Goal: Register for event/course

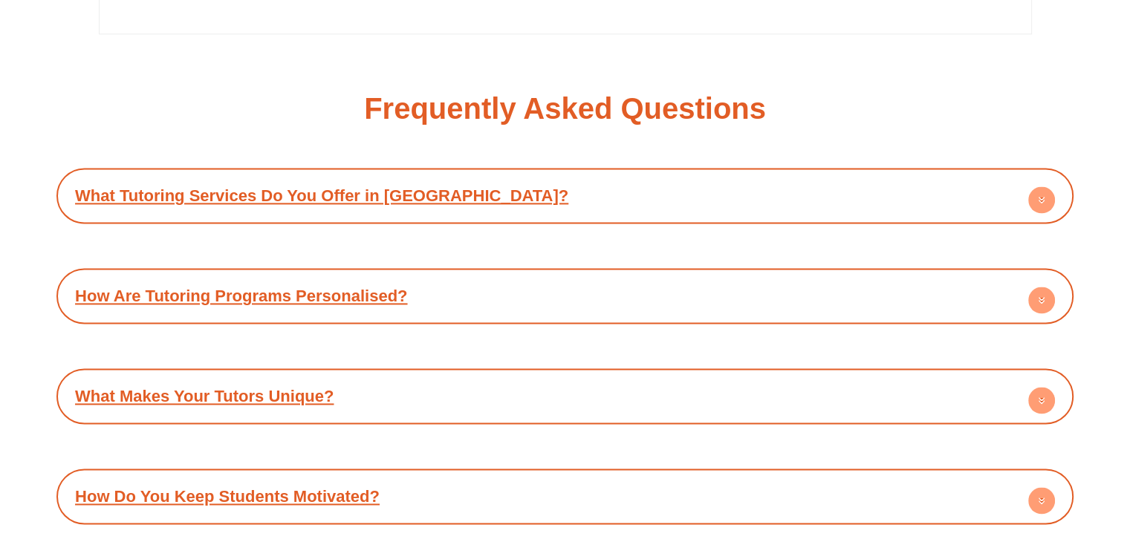
scroll to position [7729, 0]
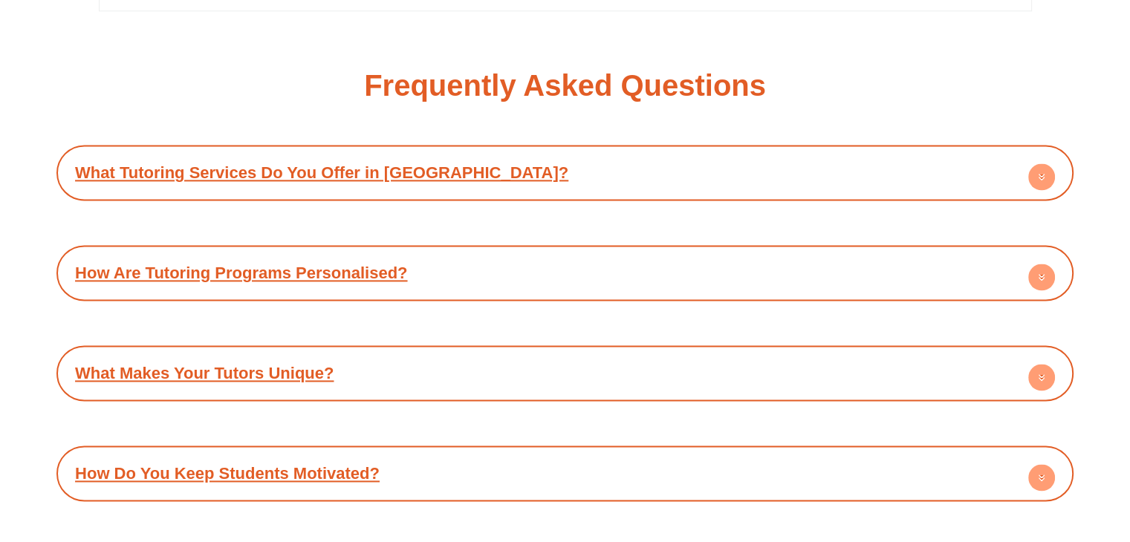
click at [412, 253] on div "How Are Tutoring Programs Personalised?" at bounding box center [565, 273] width 1002 height 41
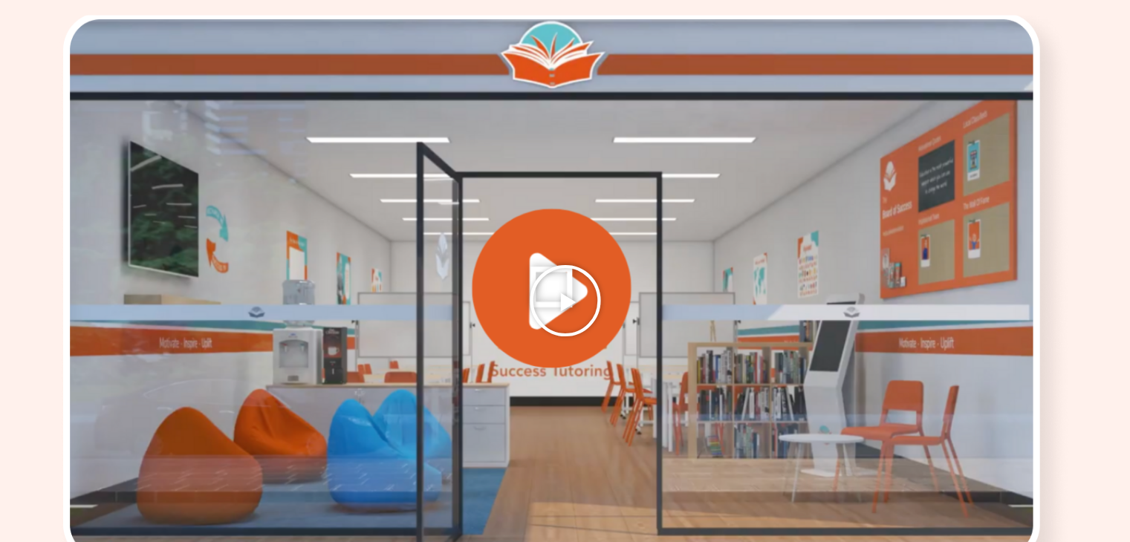
scroll to position [2006, 0]
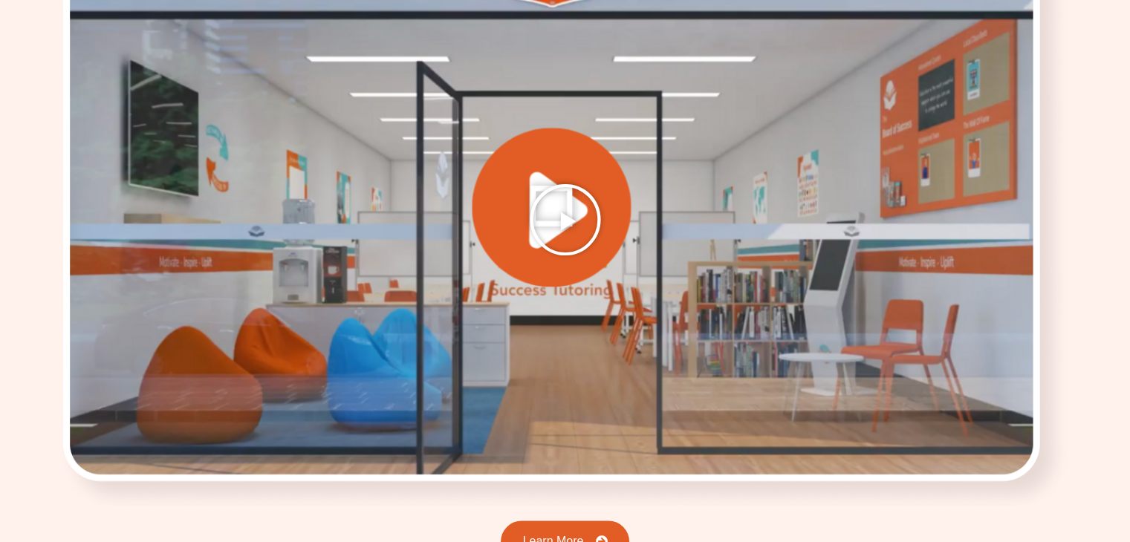
click at [571, 224] on icon "Play Video" at bounding box center [565, 220] width 74 height 74
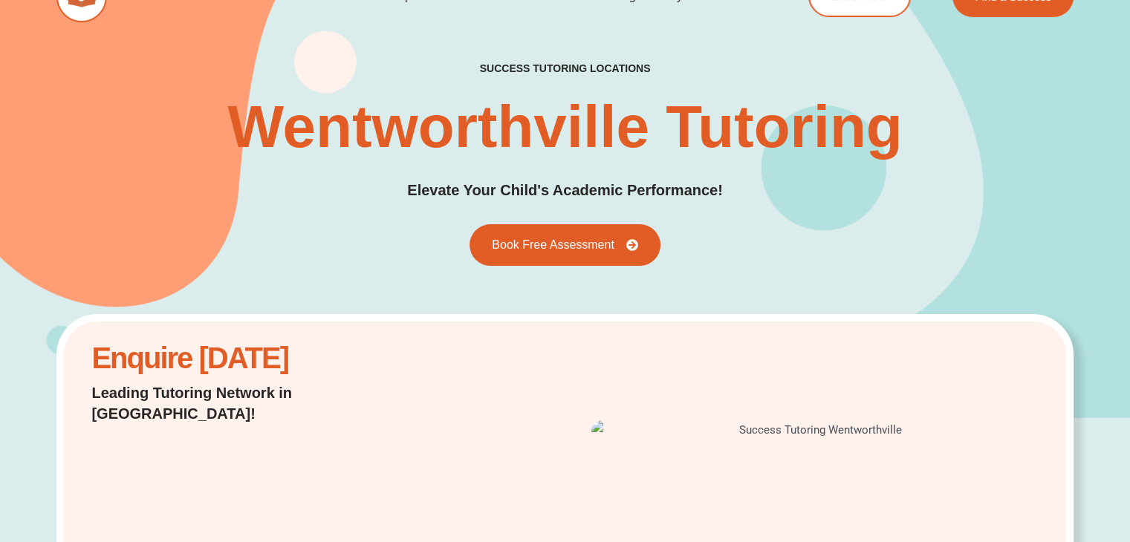
scroll to position [0, 0]
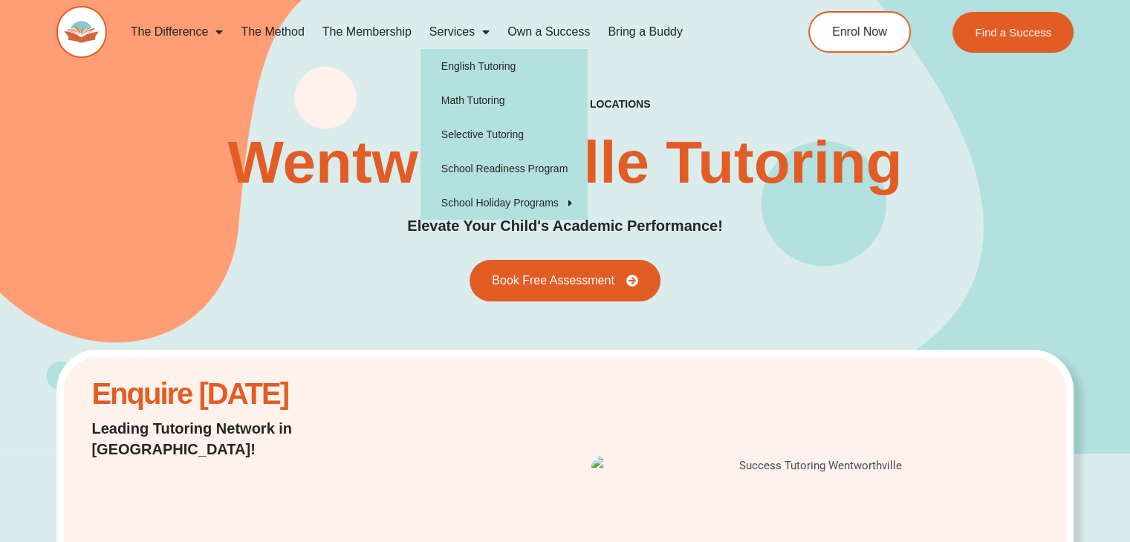
click at [482, 27] on span "Menu" at bounding box center [482, 32] width 15 height 27
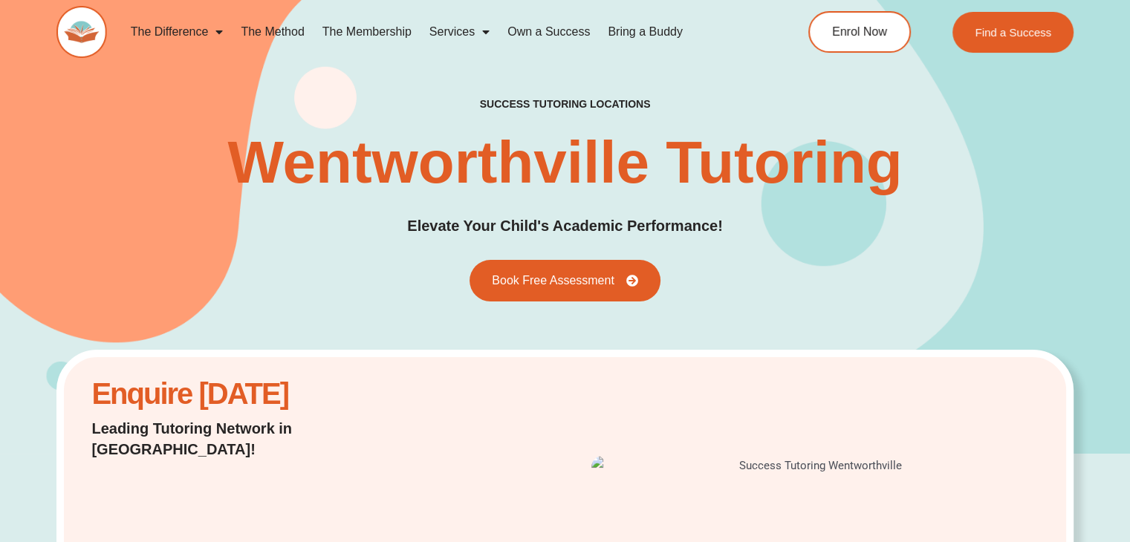
click at [482, 27] on span "Menu" at bounding box center [482, 32] width 15 height 27
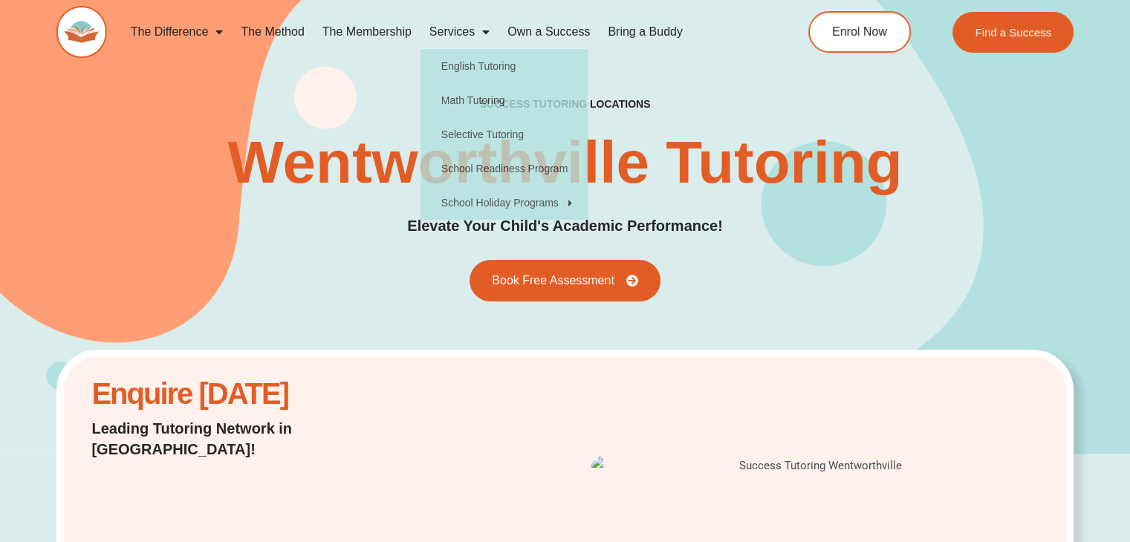
click at [351, 30] on link "The Membership" at bounding box center [367, 32] width 107 height 34
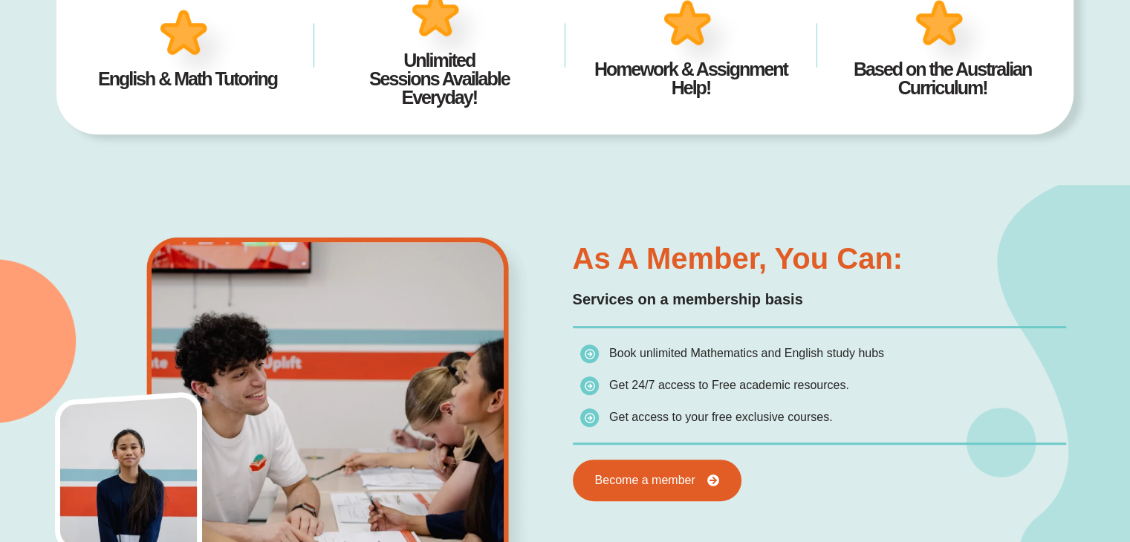
scroll to position [595, 0]
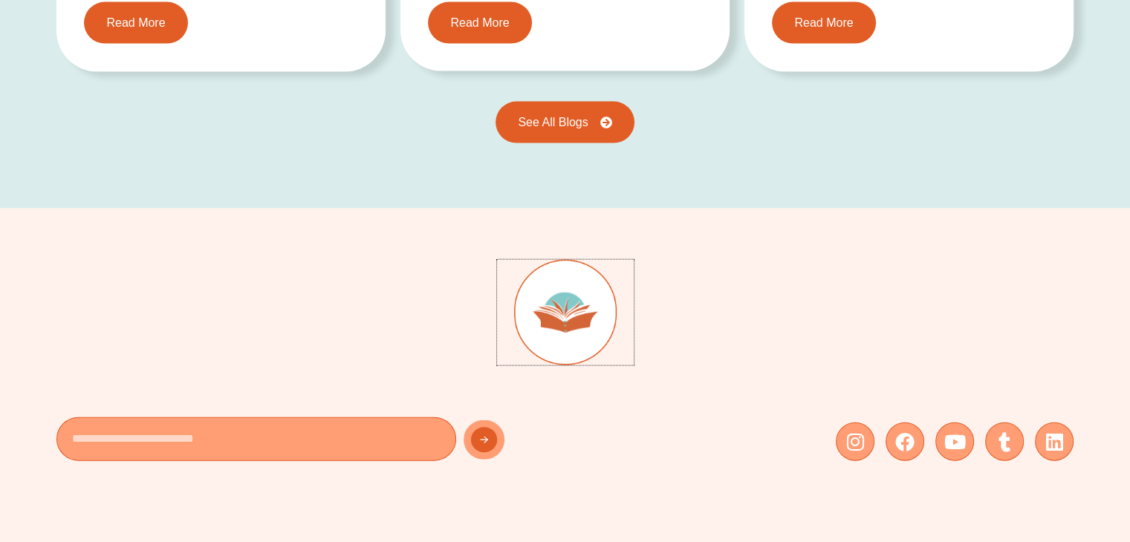
click at [626, 279] on link at bounding box center [565, 313] width 137 height 106
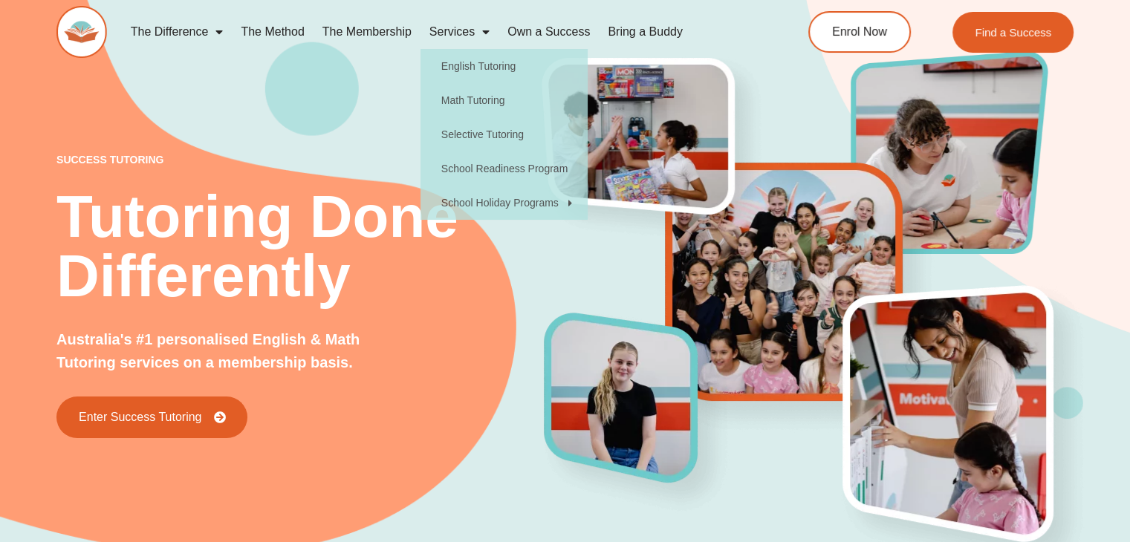
click at [274, 33] on link "The Method" at bounding box center [272, 32] width 81 height 34
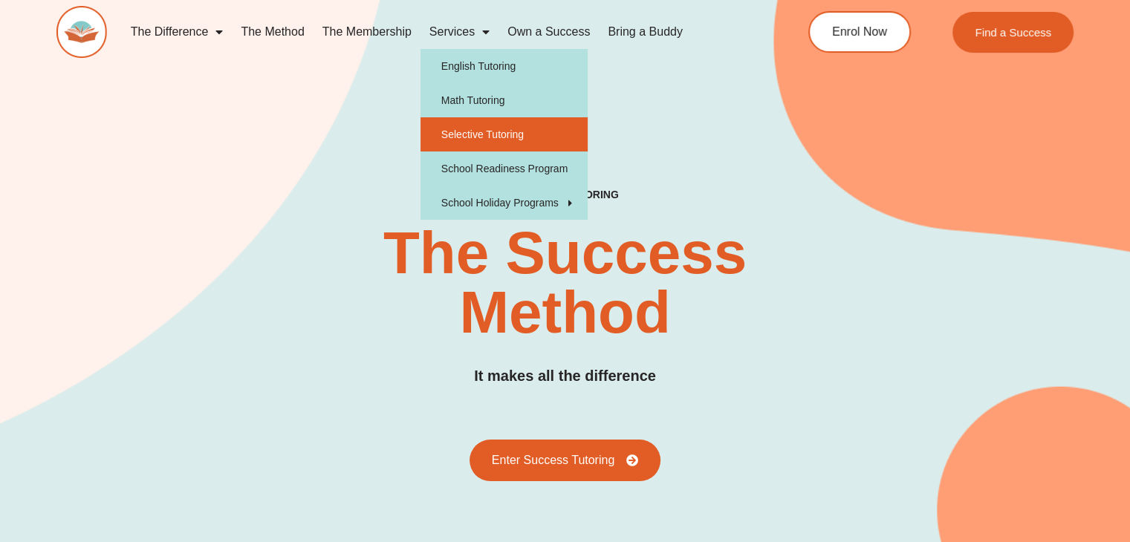
click at [473, 137] on link "Selective Tutoring" at bounding box center [504, 134] width 167 height 34
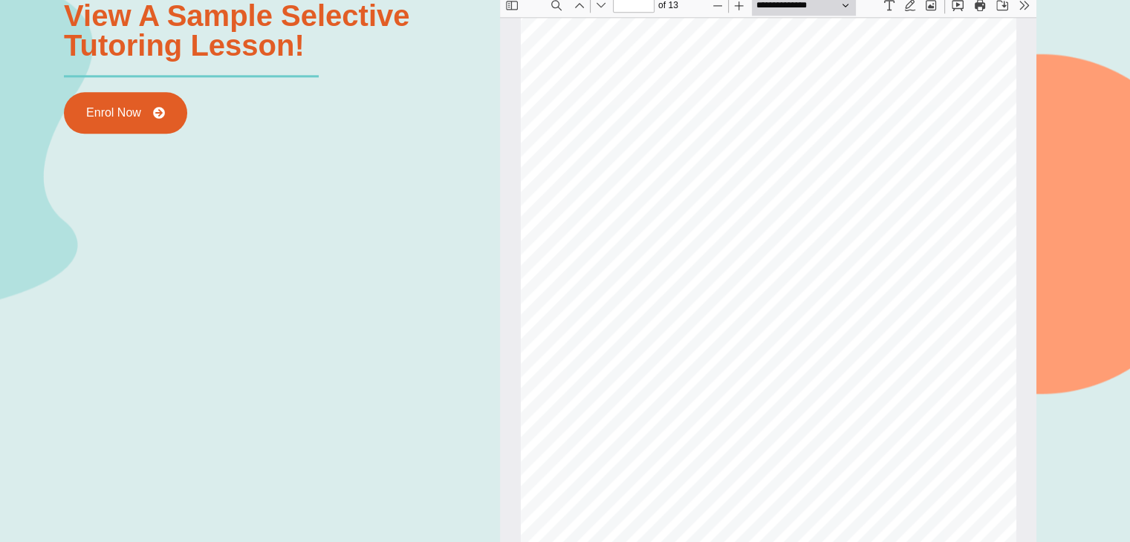
scroll to position [1454, 0]
drag, startPoint x: 1024, startPoint y: 172, endPoint x: 1019, endPoint y: 194, distance: 22.2
type input "**"
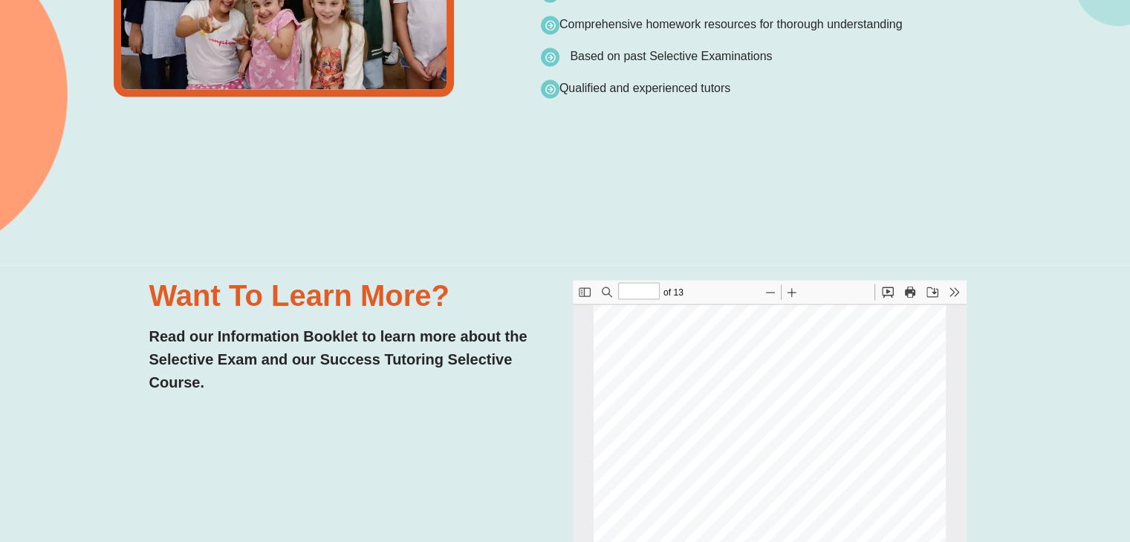
scroll to position [3195, 0]
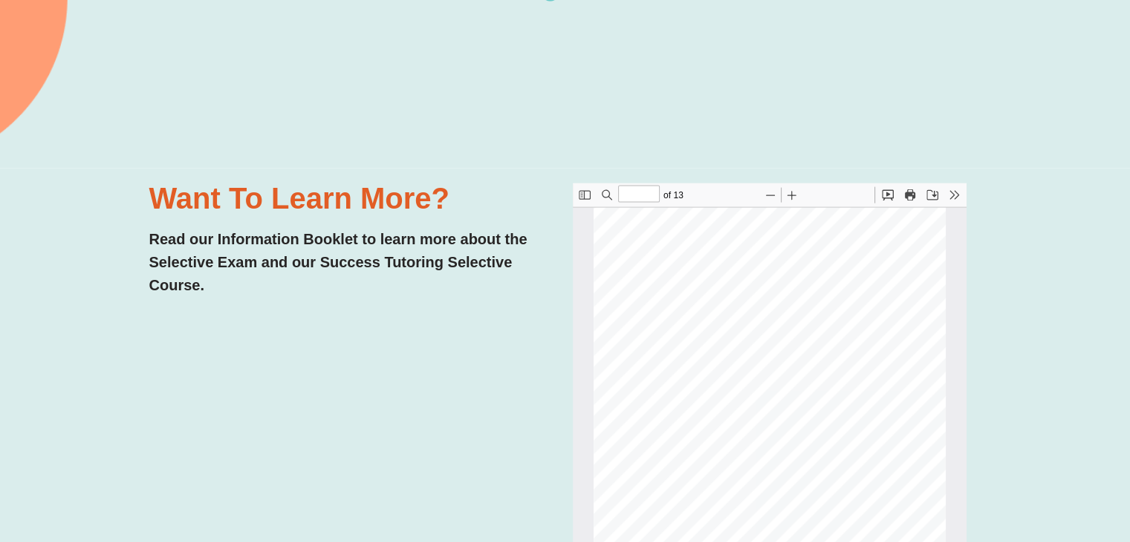
type input "*"
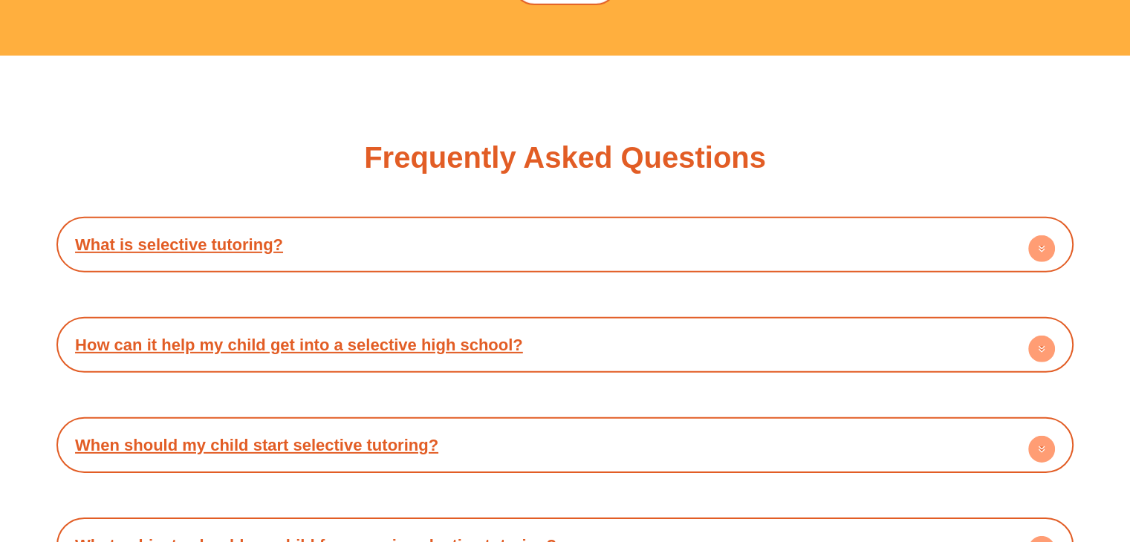
scroll to position [4682, 0]
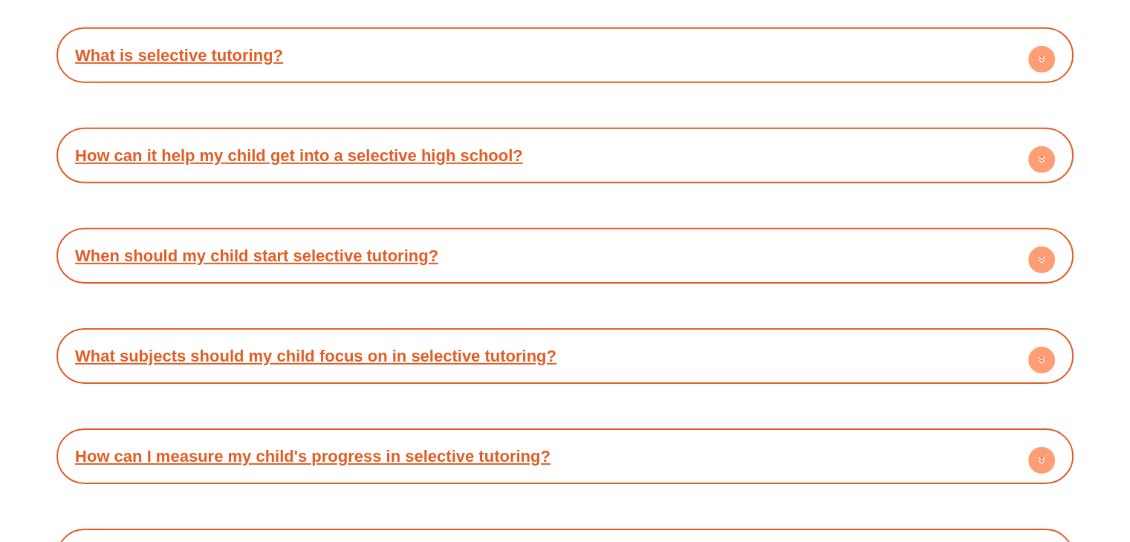
click at [282, 152] on link "How can it help my child get into a selective high school?" at bounding box center [299, 155] width 448 height 19
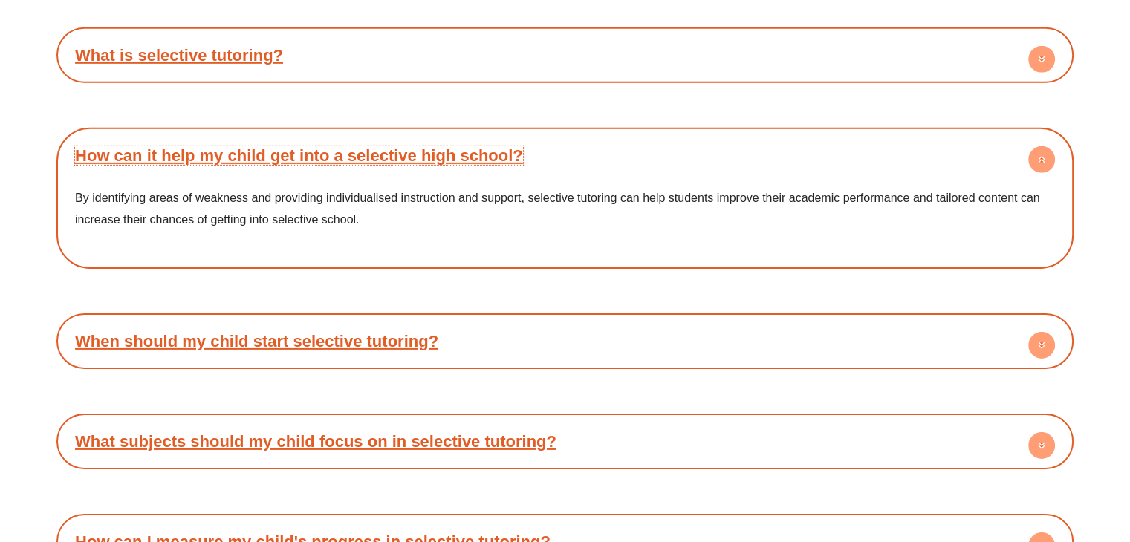
scroll to position [4756, 0]
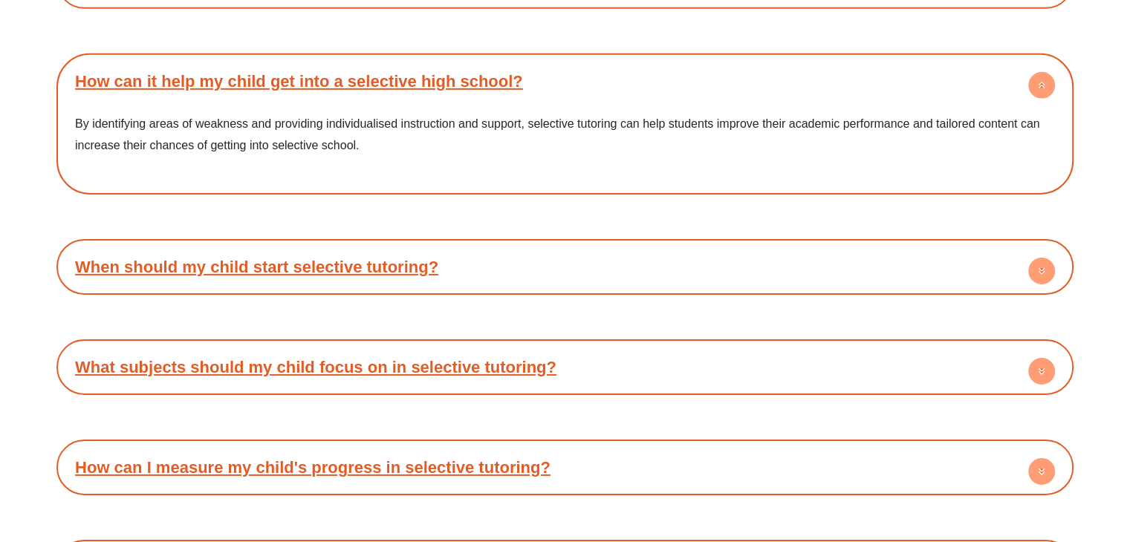
click at [206, 268] on link "When should my child start selective tutoring?" at bounding box center [256, 267] width 363 height 19
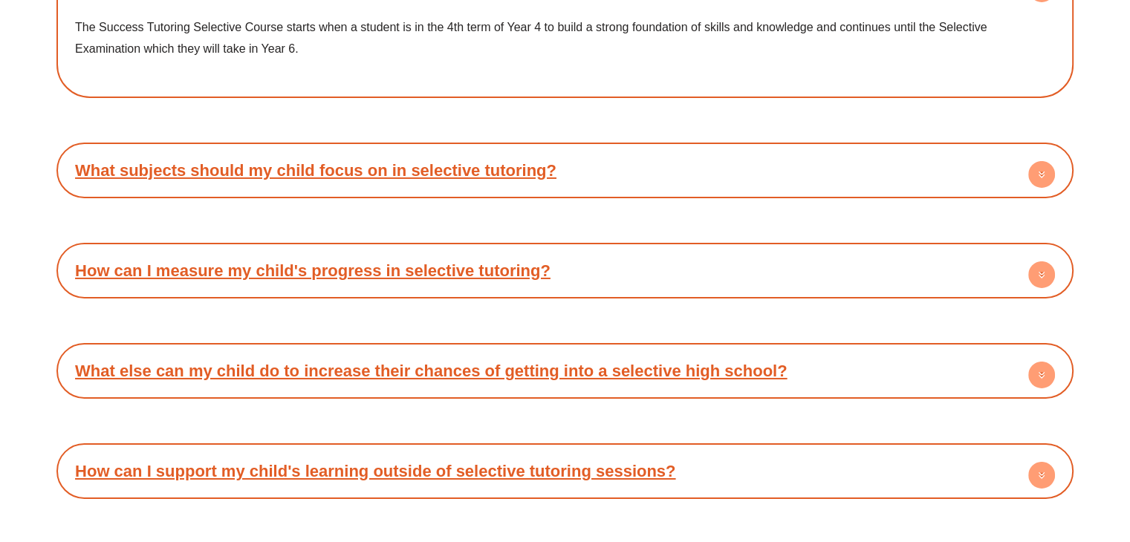
scroll to position [5053, 0]
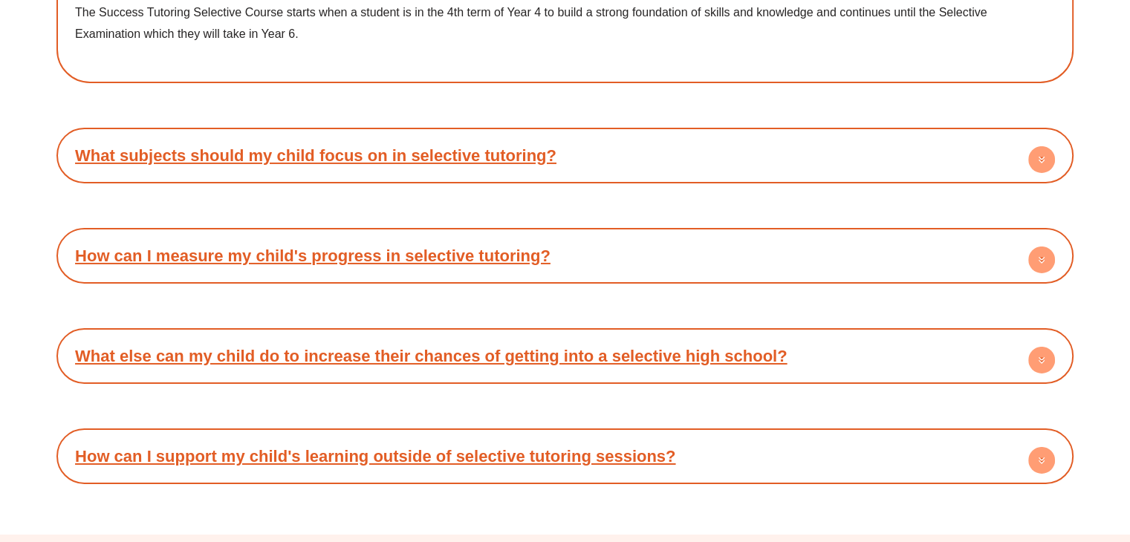
click at [232, 247] on link "How can I measure my child's progress in selective tutoring?" at bounding box center [313, 256] width 476 height 19
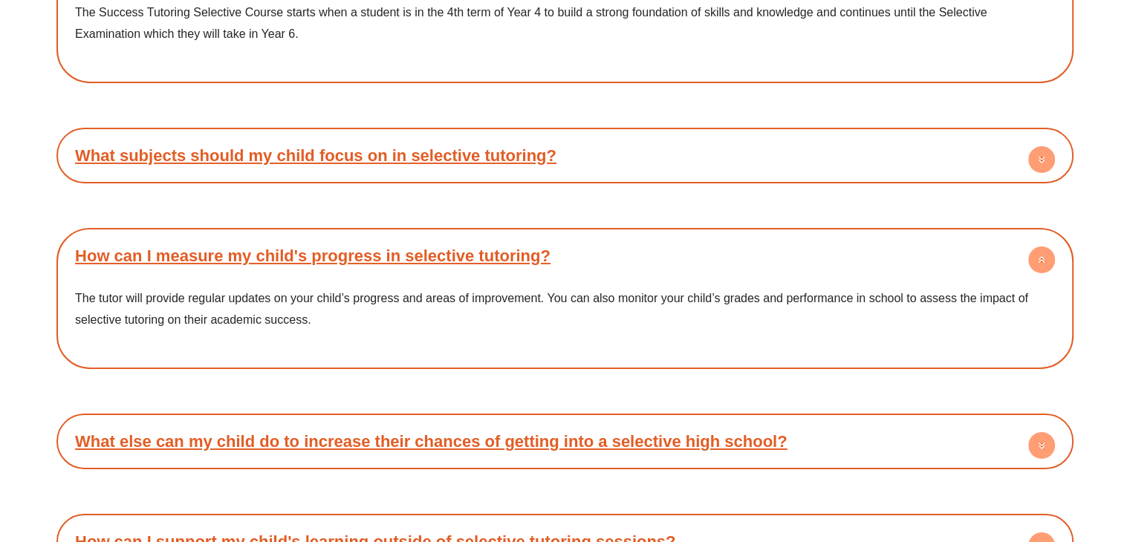
click at [265, 146] on link "What subjects should my child focus on in selective tutoring?" at bounding box center [316, 155] width 482 height 19
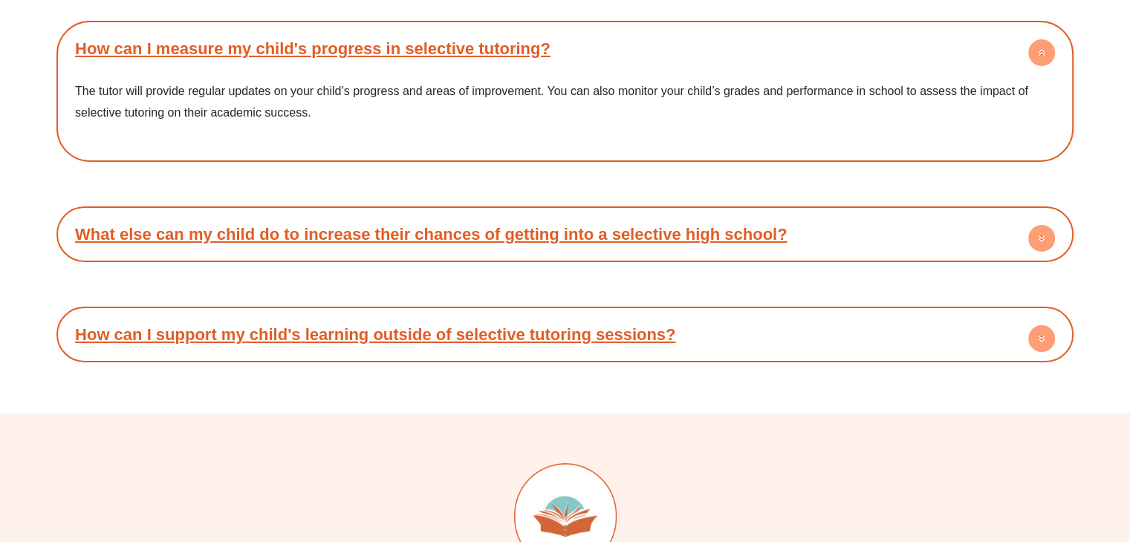
scroll to position [5351, 0]
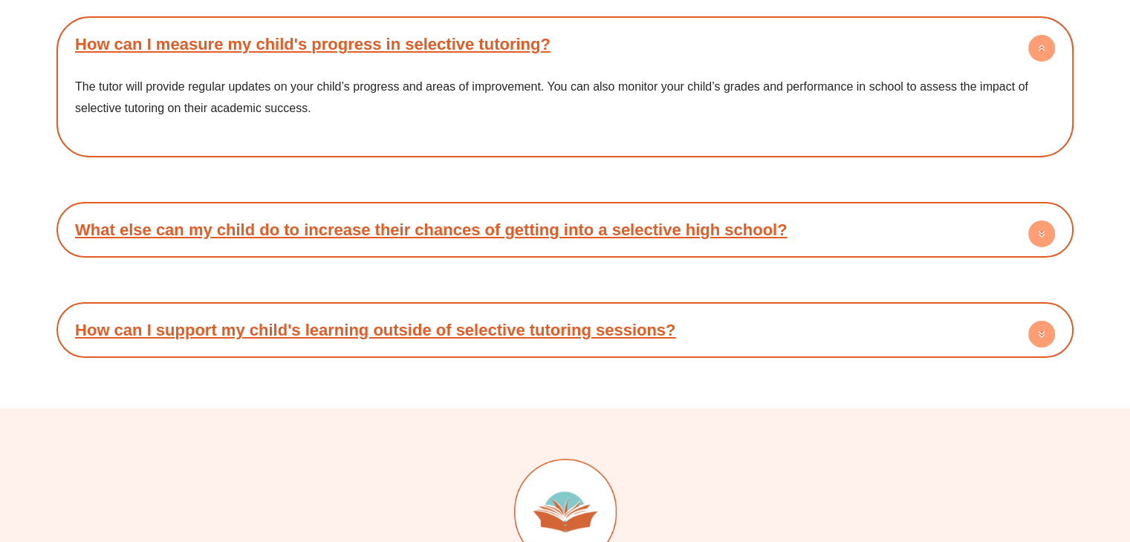
click at [294, 321] on link "How can I support my child's learning outside of selective tutoring sessions?" at bounding box center [375, 330] width 600 height 19
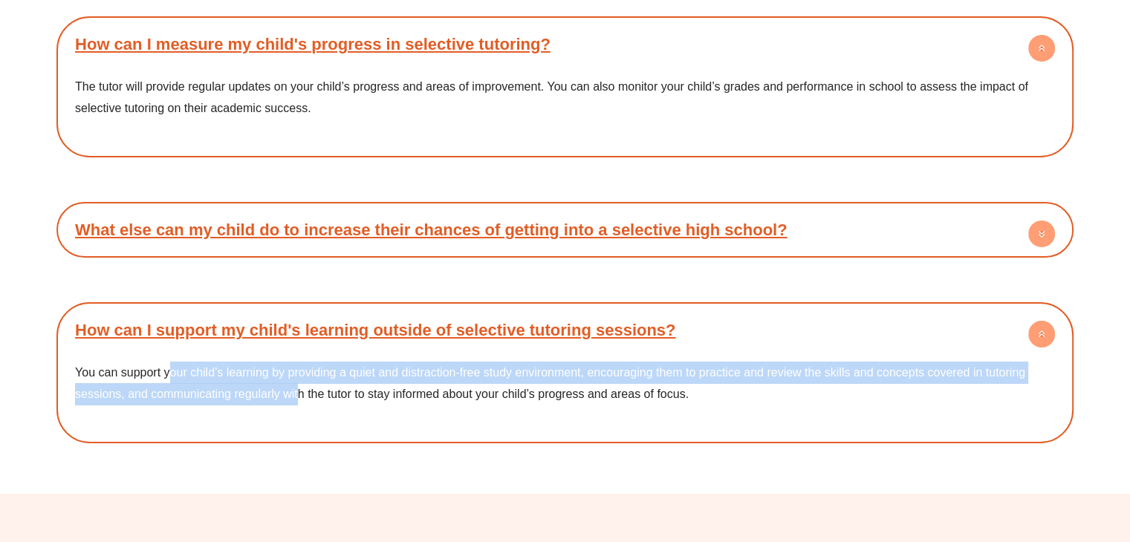
drag, startPoint x: 171, startPoint y: 361, endPoint x: 300, endPoint y: 380, distance: 130.6
click at [300, 380] on p "You can support your child’s learning by providing a quiet and distraction-free…" at bounding box center [565, 384] width 980 height 44
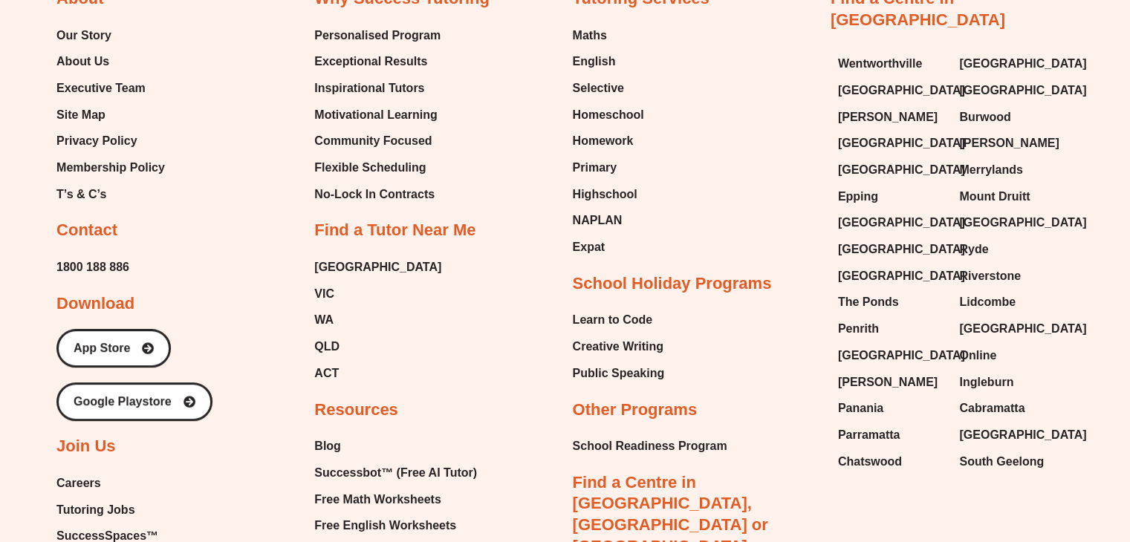
scroll to position [6168, 0]
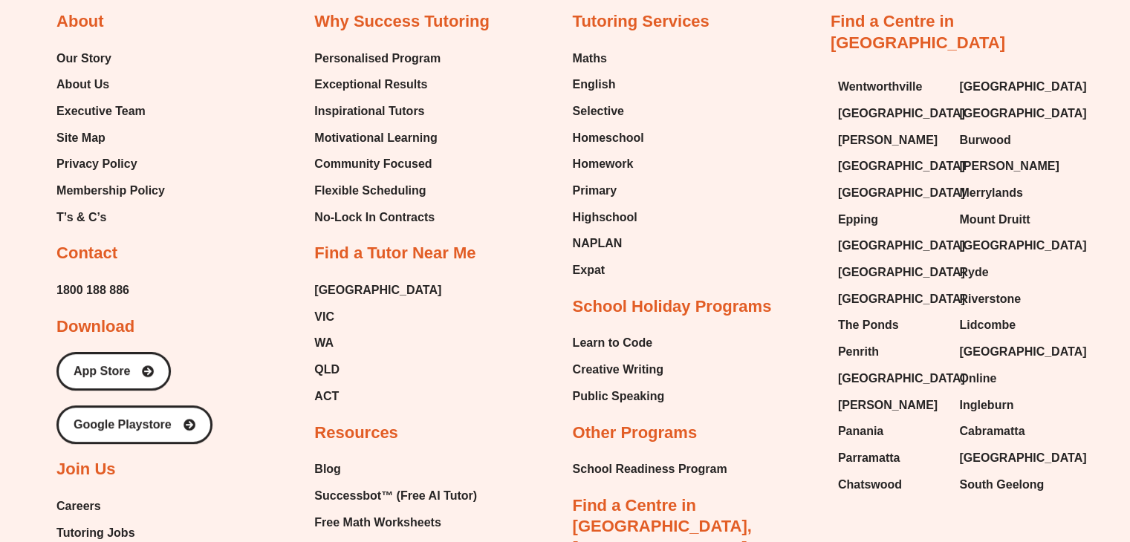
drag, startPoint x: 988, startPoint y: 160, endPoint x: 951, endPoint y: 167, distance: 37.2
click at [951, 167] on div "Wentworthville Green Valley Gordon Bossley Park Liverpool Epping Baulkham Hills…" at bounding box center [952, 285] width 243 height 435
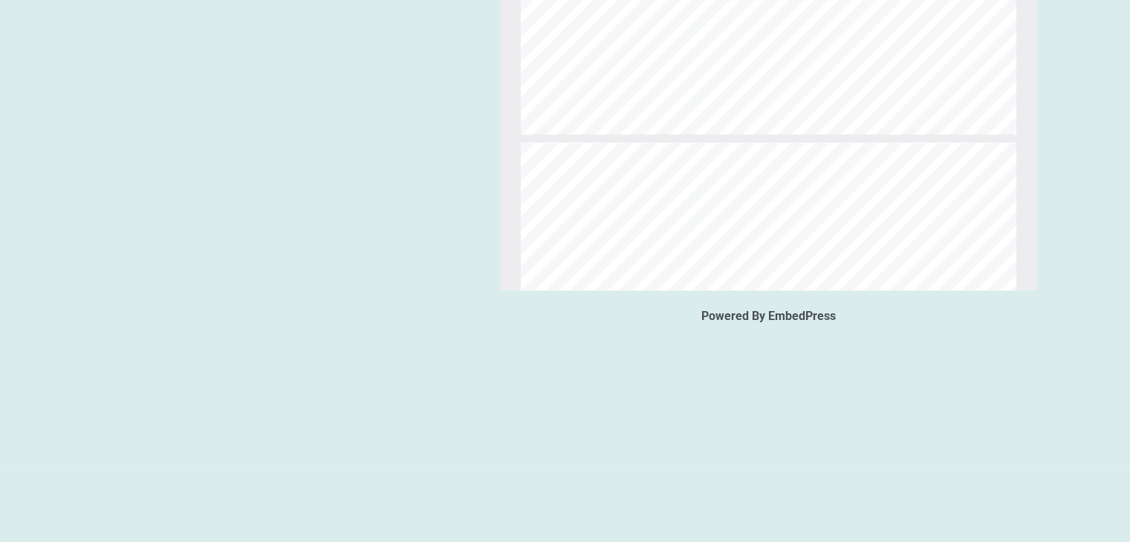
scroll to position [6706, 0]
type input "**"
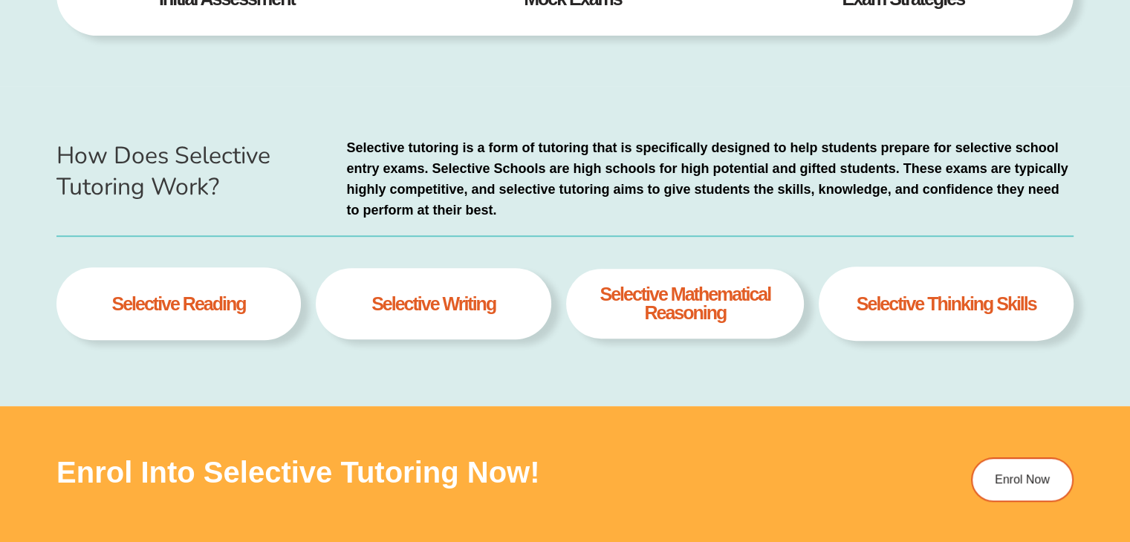
scroll to position [0, 0]
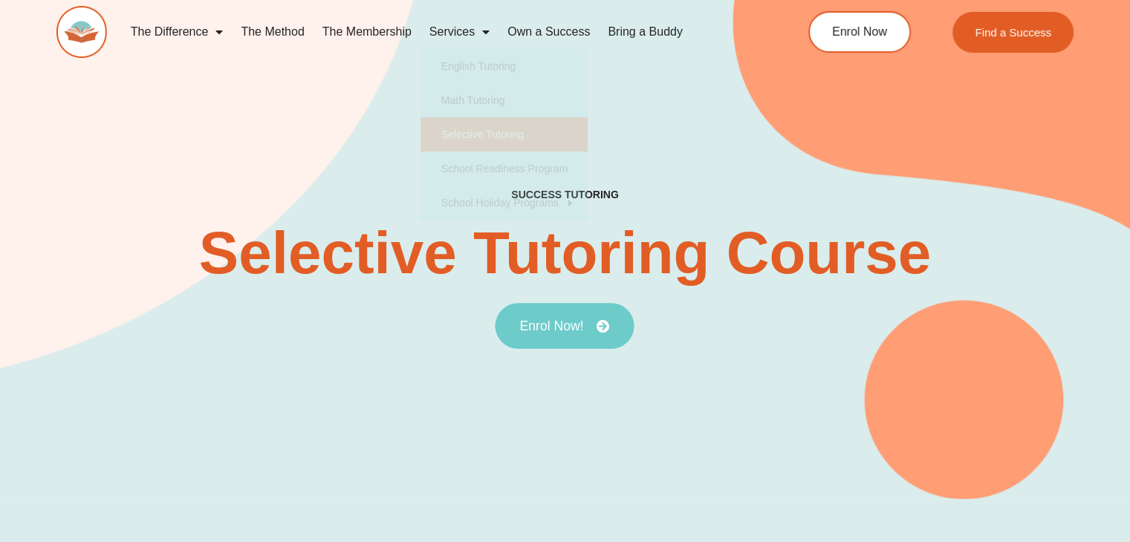
click at [552, 328] on span "Enrol Now!" at bounding box center [552, 326] width 64 height 13
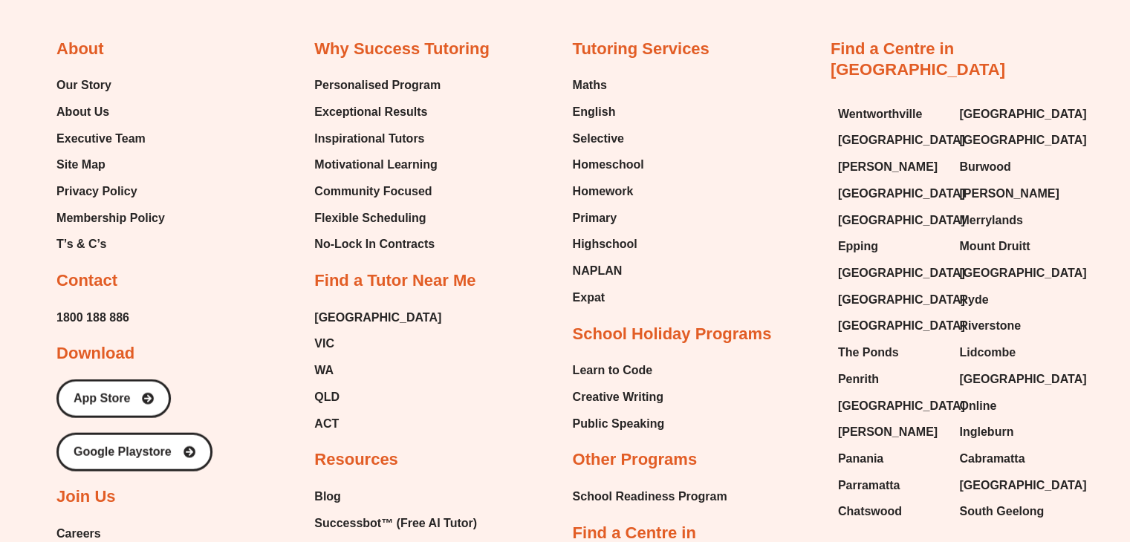
scroll to position [9289, 0]
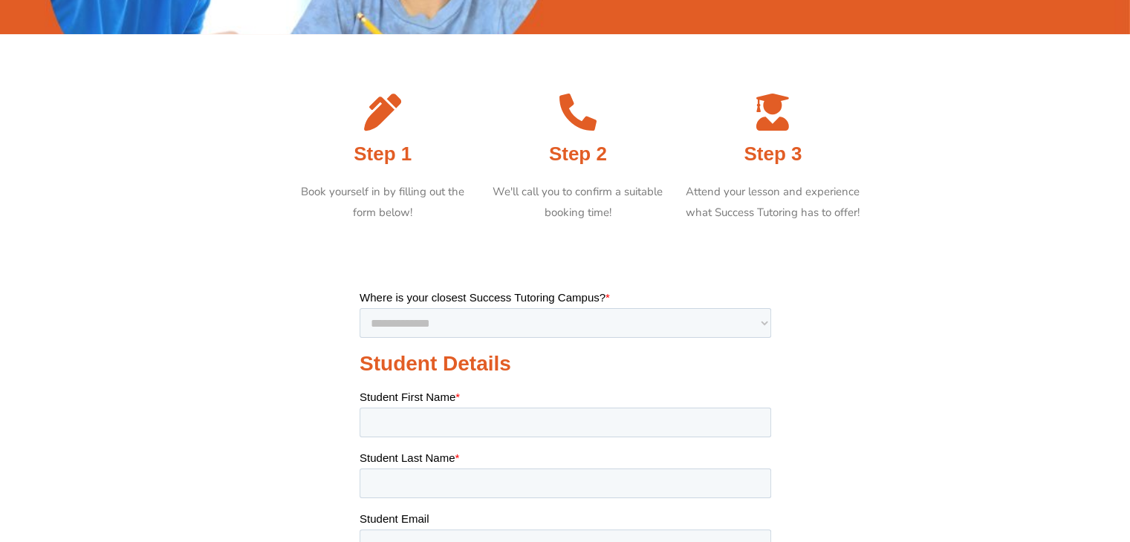
scroll to position [297, 0]
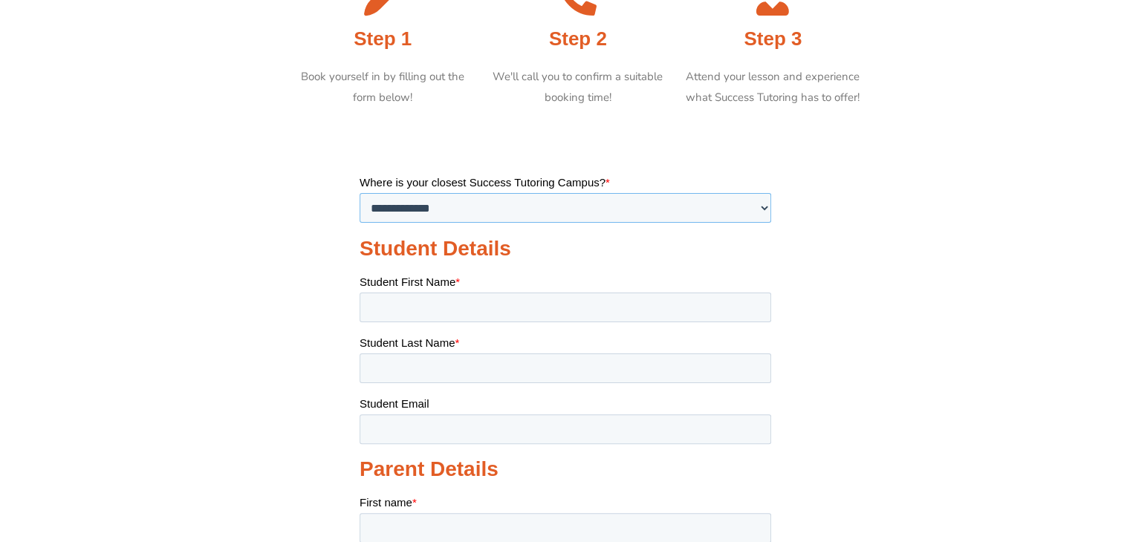
click at [768, 209] on select "**********" at bounding box center [565, 207] width 412 height 30
select select "**********"
click at [359, 192] on select "**********" at bounding box center [565, 207] width 412 height 30
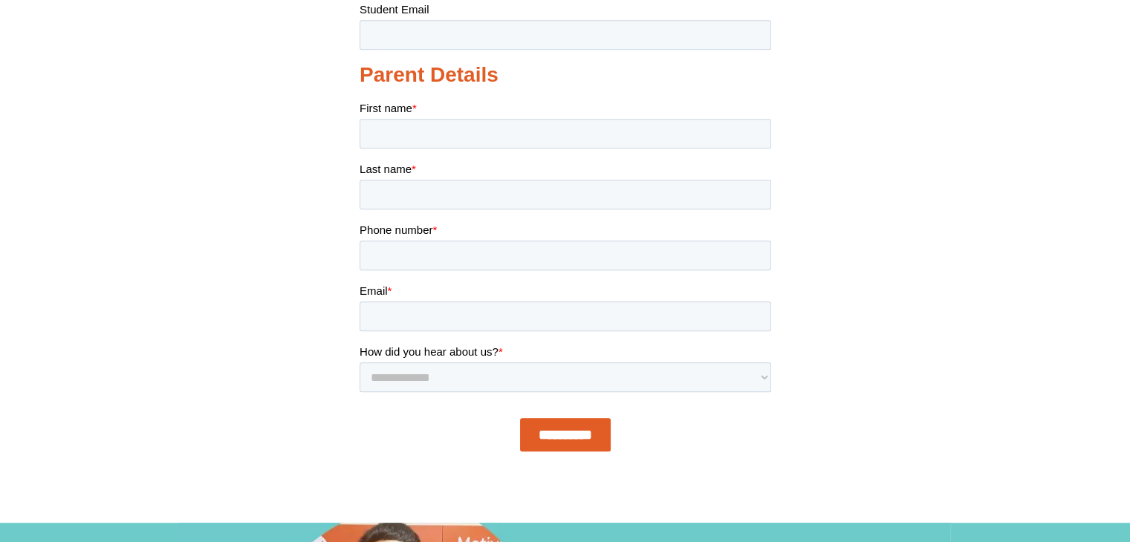
scroll to position [743, 0]
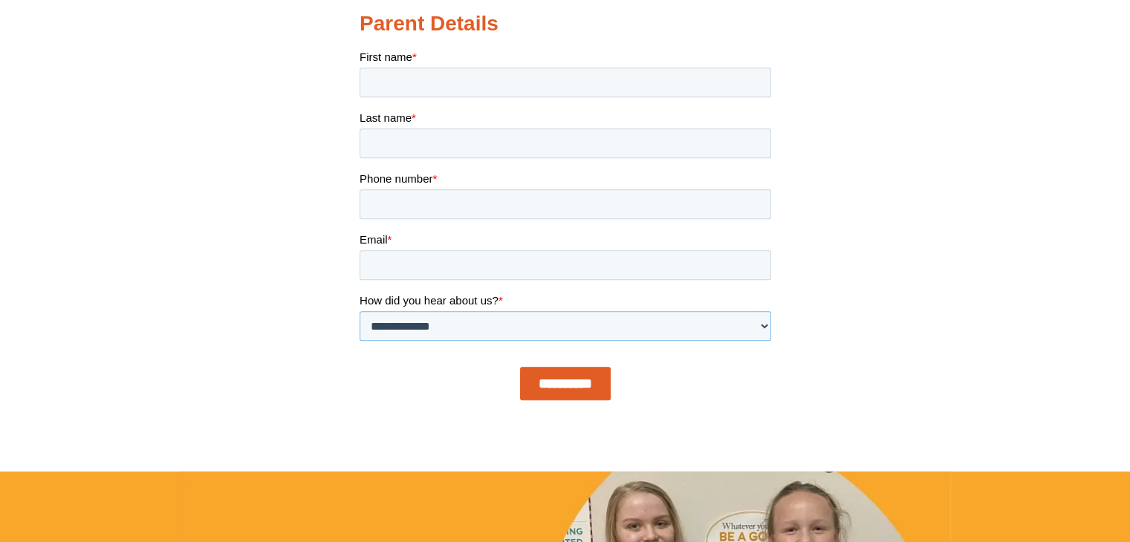
click at [725, 335] on select "**********" at bounding box center [565, 326] width 412 height 30
select select "**********"
click at [359, 341] on select "**********" at bounding box center [565, 326] width 412 height 30
click at [323, 387] on section at bounding box center [565, 45] width 1130 height 751
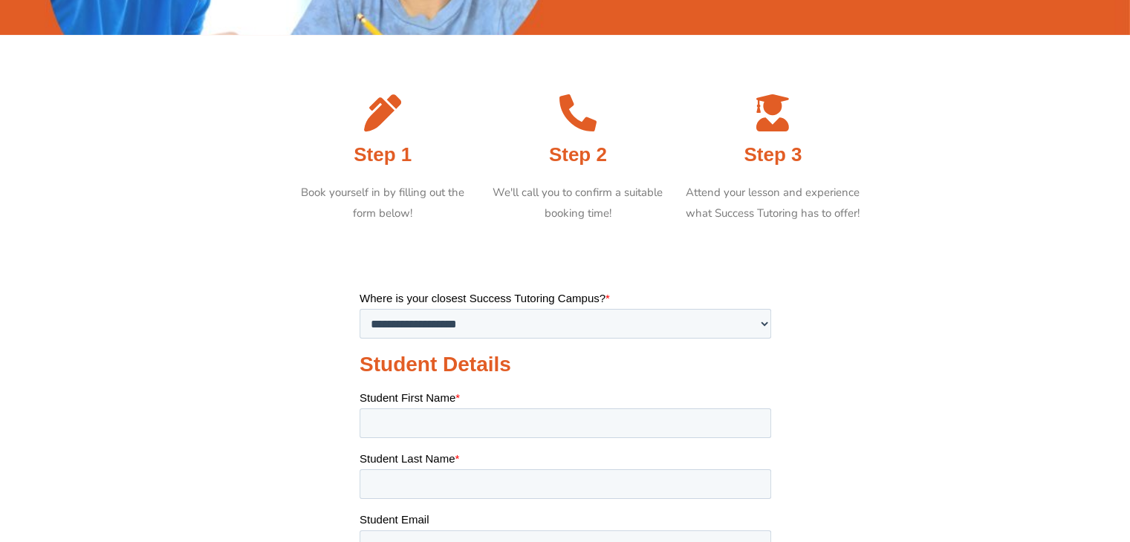
scroll to position [0, 0]
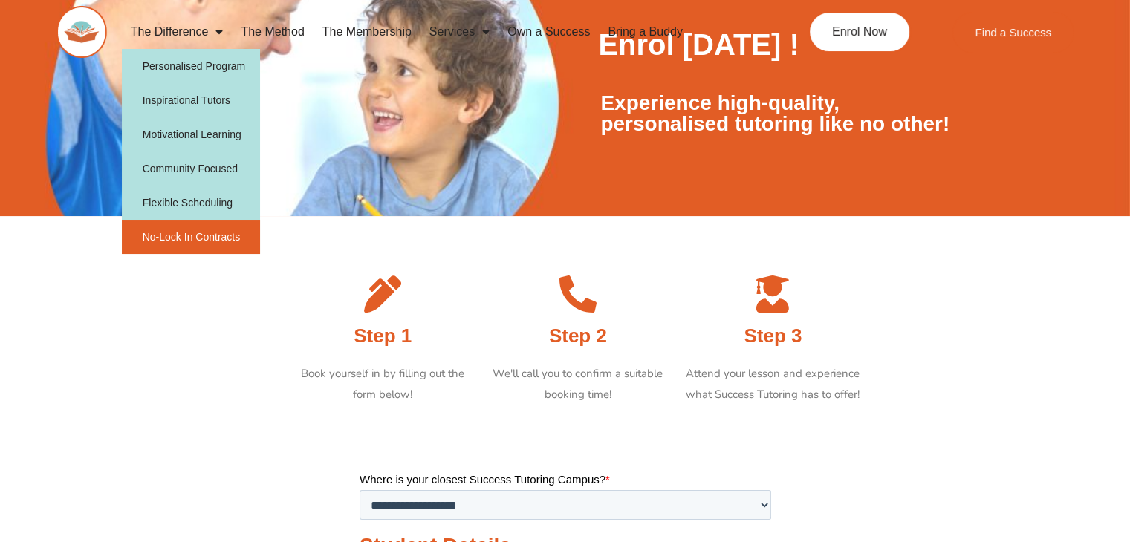
click at [199, 240] on link "No-Lock In Contracts" at bounding box center [191, 237] width 139 height 34
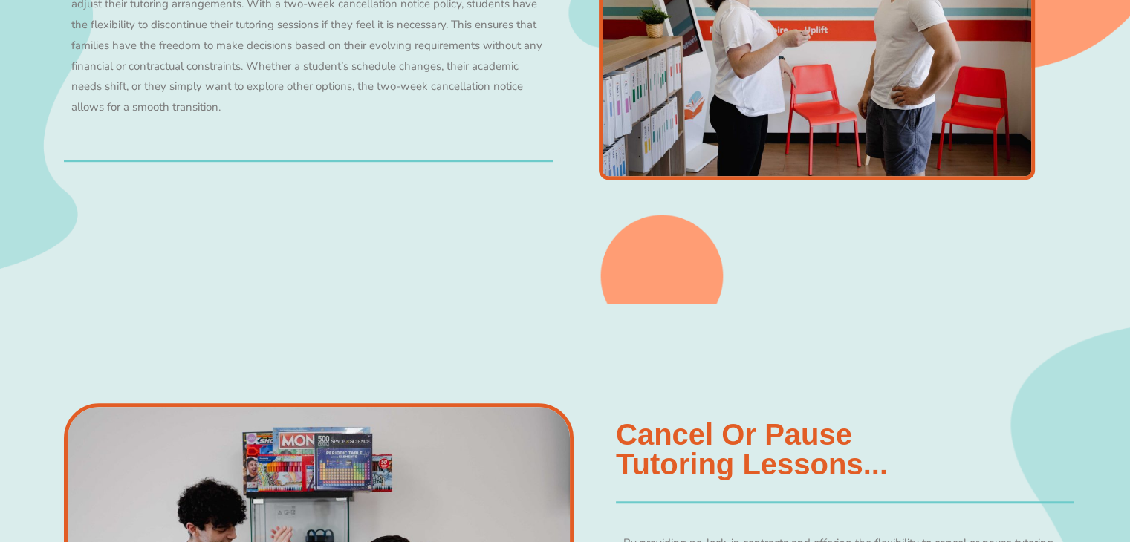
scroll to position [1040, 0]
